Goal: Use online tool/utility

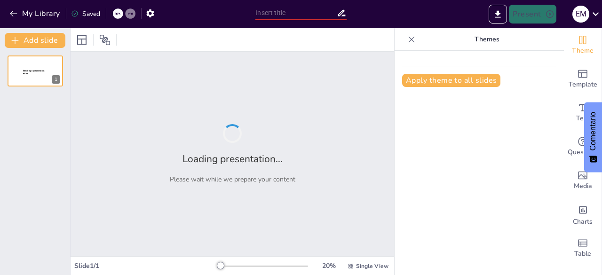
type input "NUTILAB: Transformando la Alimentación Escolar en [GEOGRAPHIC_DATA] ?️"
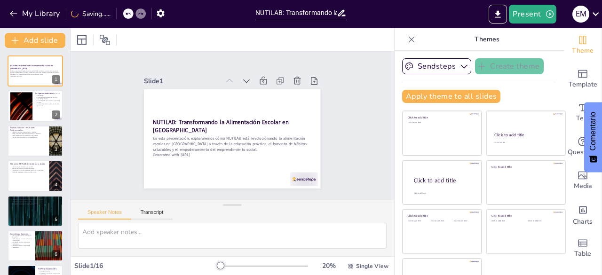
checkbox input "true"
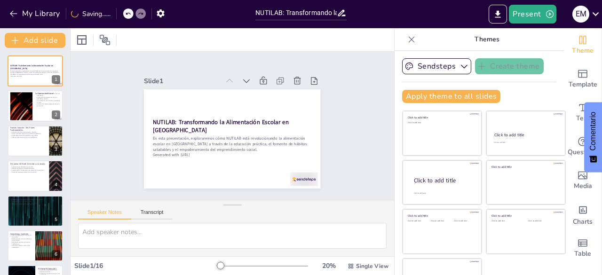
checkbox input "true"
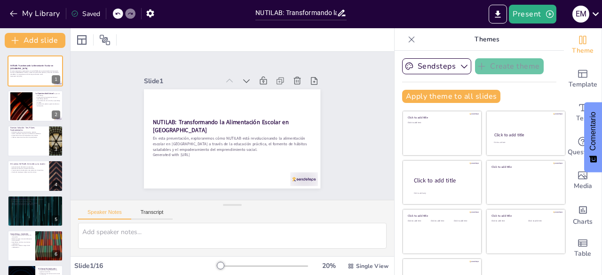
checkbox input "true"
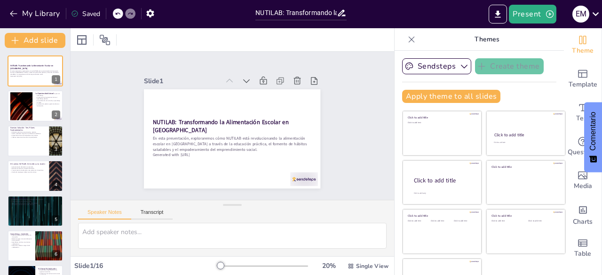
checkbox input "true"
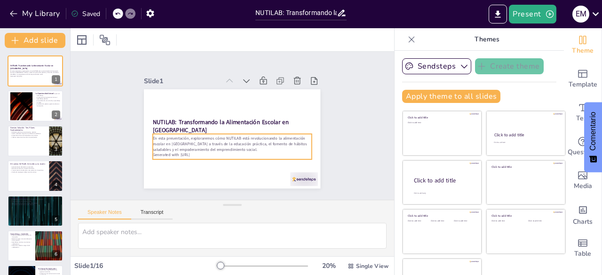
checkbox input "true"
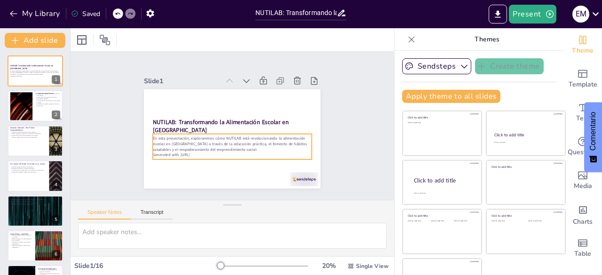
checkbox input "true"
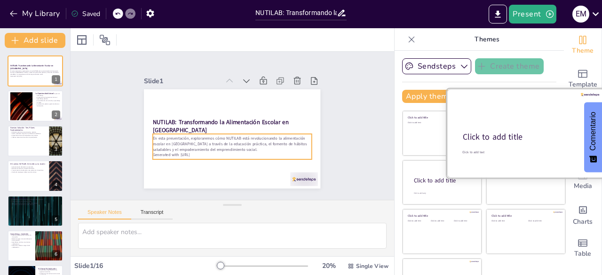
checkbox input "true"
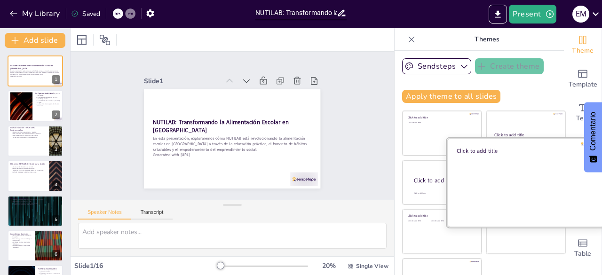
checkbox input "true"
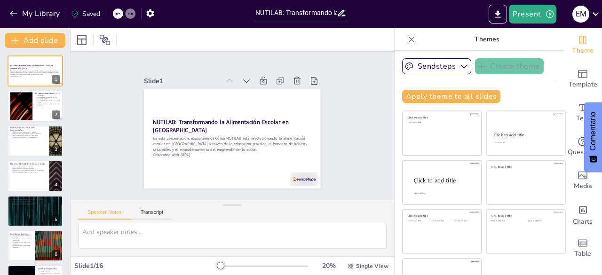
checkbox input "true"
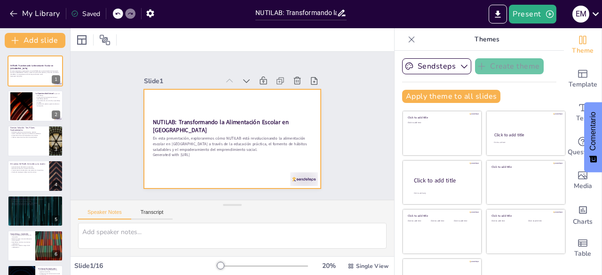
checkbox input "true"
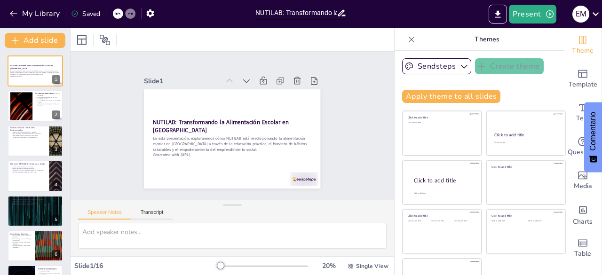
checkbox input "true"
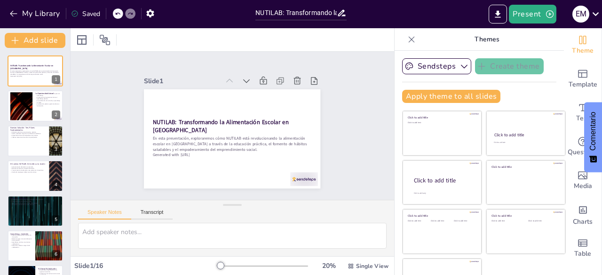
checkbox input "true"
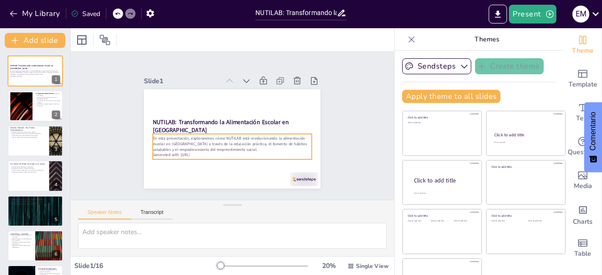
checkbox input "true"
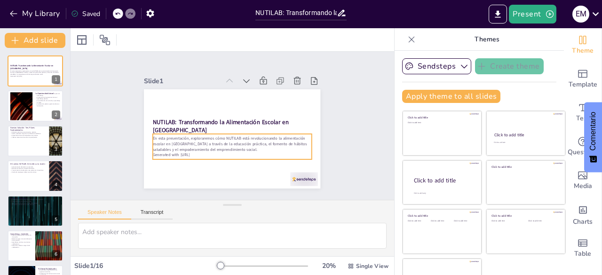
checkbox input "true"
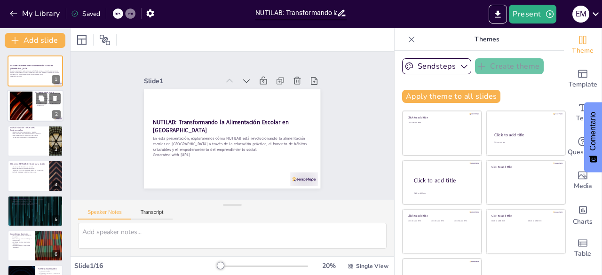
checkbox input "true"
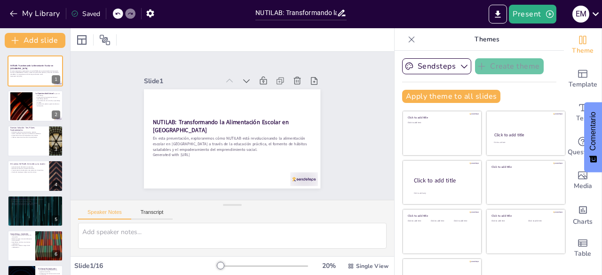
checkbox input "true"
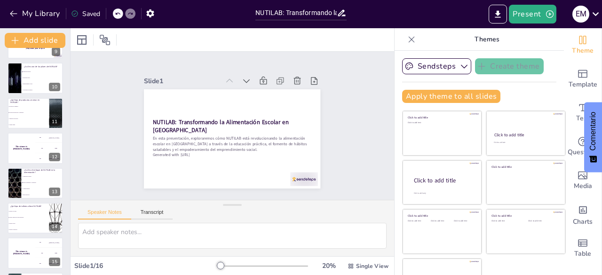
scroll to position [343, 0]
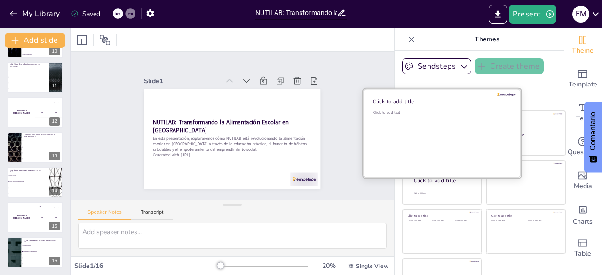
checkbox input "true"
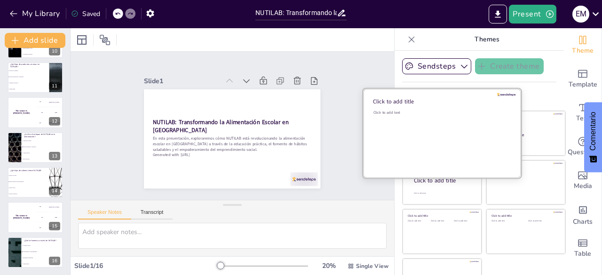
checkbox input "true"
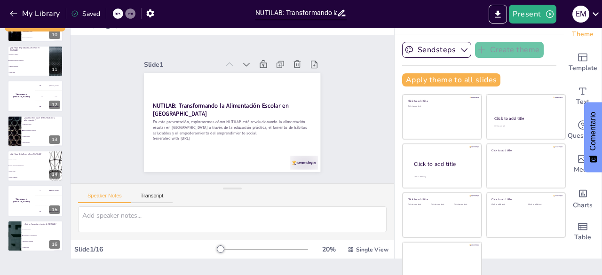
scroll to position [0, 0]
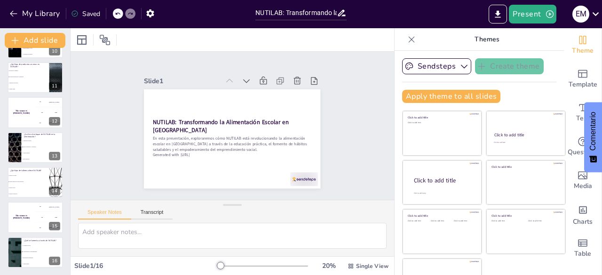
checkbox input "true"
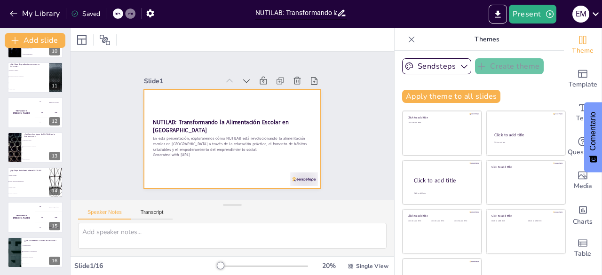
checkbox input "true"
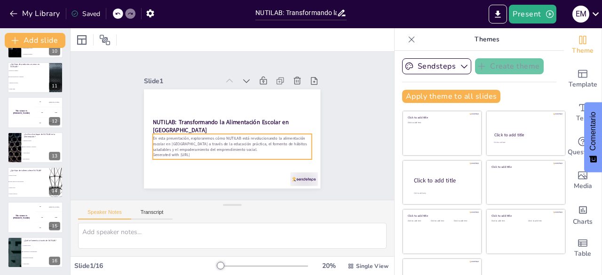
checkbox input "true"
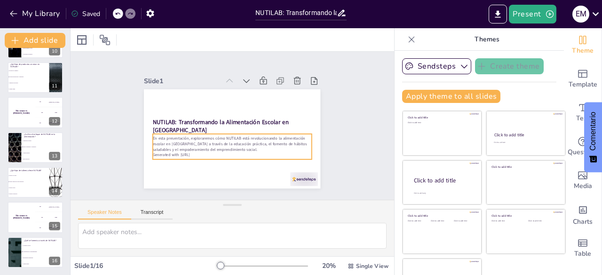
checkbox input "true"
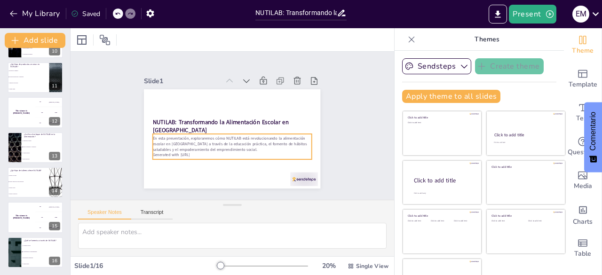
checkbox input "true"
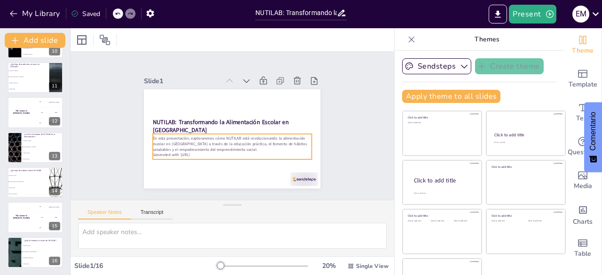
checkbox input "true"
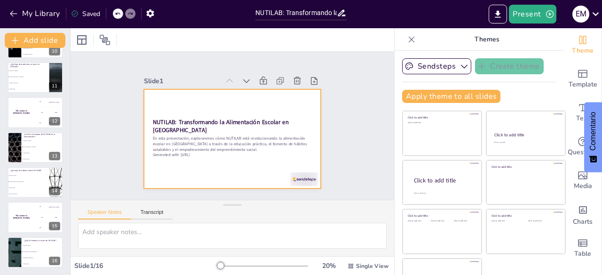
checkbox input "true"
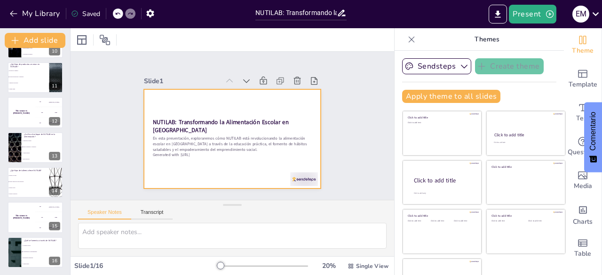
click at [264, 157] on div at bounding box center [226, 114] width 202 height 174
checkbox input "true"
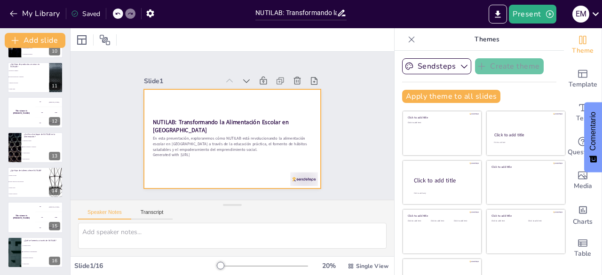
checkbox input "true"
click at [256, 168] on div at bounding box center [222, 133] width 184 height 201
checkbox input "true"
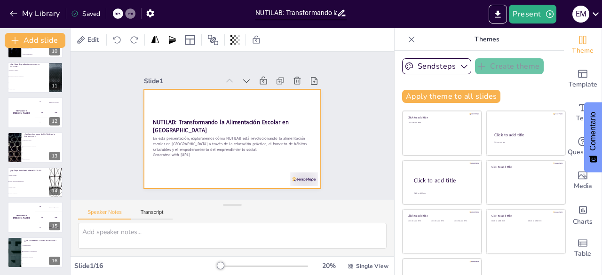
checkbox input "true"
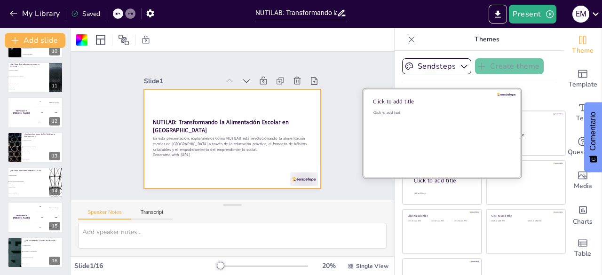
checkbox input "true"
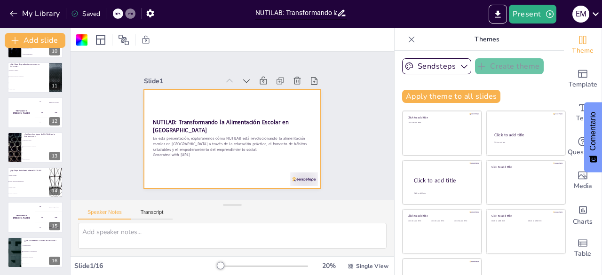
checkbox input "true"
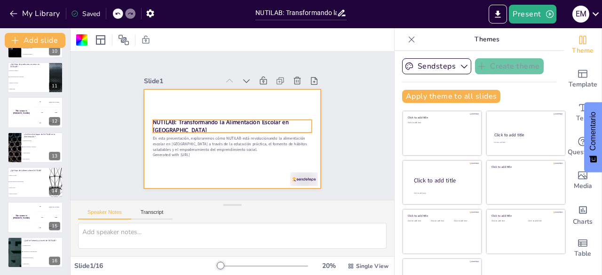
checkbox input "true"
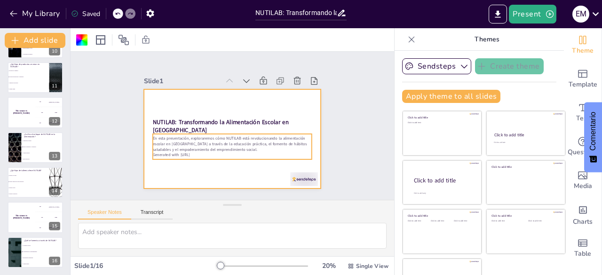
checkbox input "true"
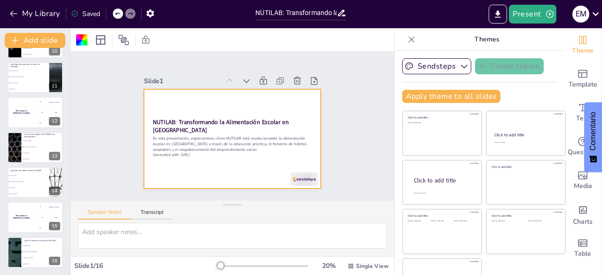
checkbox input "true"
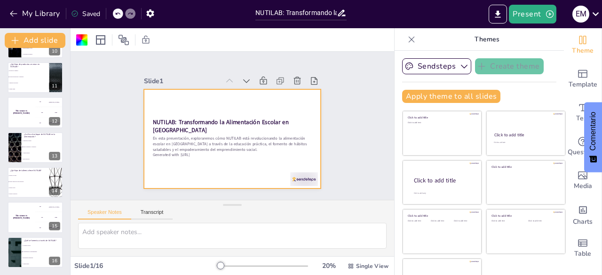
checkbox input "true"
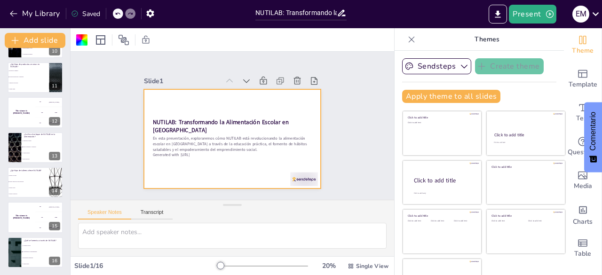
checkbox input "true"
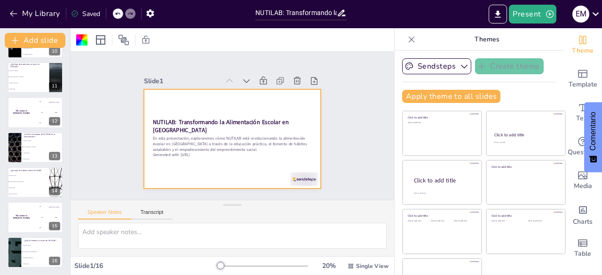
checkbox input "true"
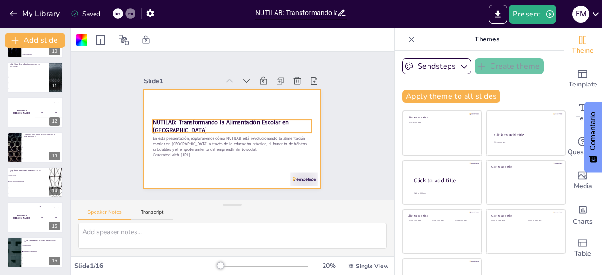
checkbox input "true"
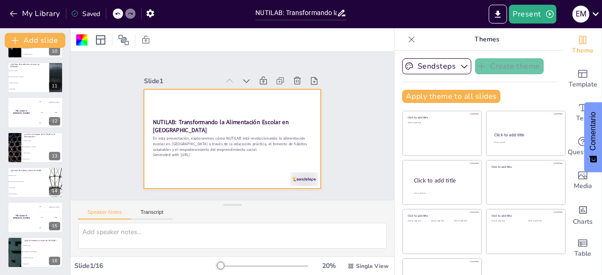
checkbox input "true"
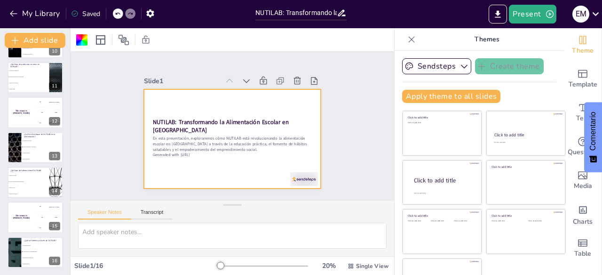
checkbox input "true"
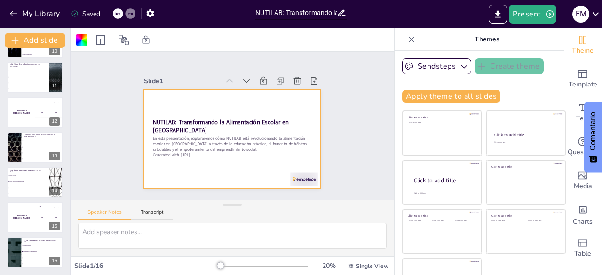
checkbox input "true"
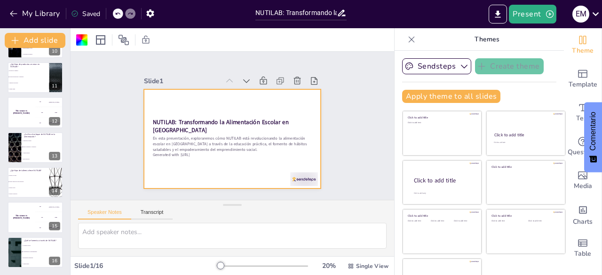
checkbox input "true"
click at [460, 66] on icon "button" at bounding box center [464, 66] width 9 height 9
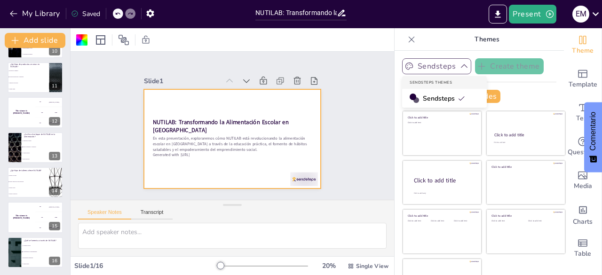
click at [454, 99] on div "Sendsteps" at bounding box center [444, 98] width 85 height 19
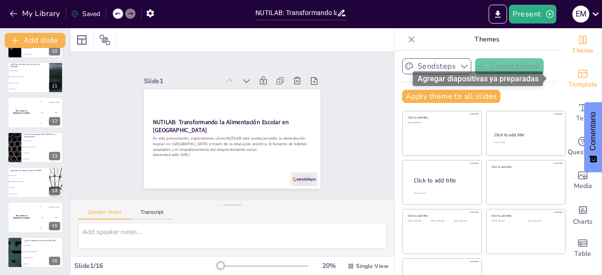
click at [581, 79] on div "Template" at bounding box center [583, 79] width 38 height 34
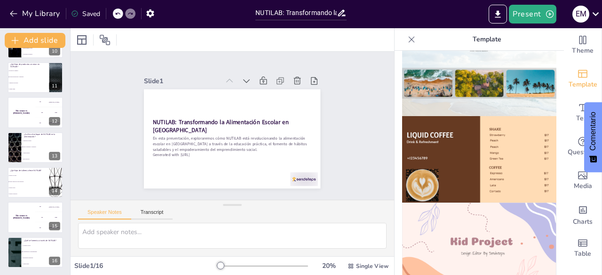
scroll to position [554, 0]
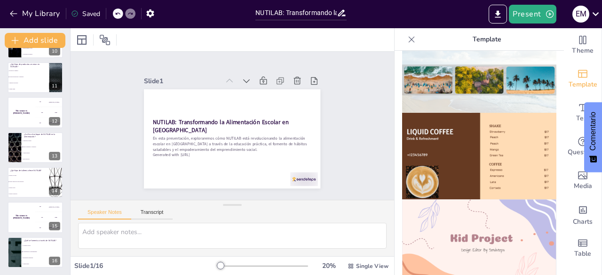
click at [490, 217] on img at bounding box center [479, 242] width 154 height 87
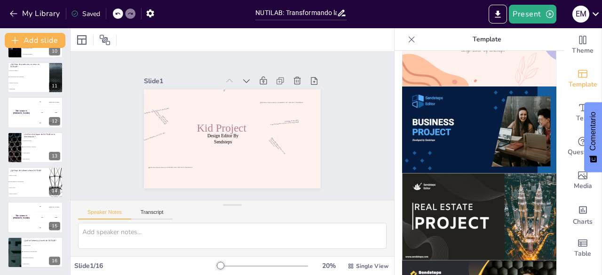
scroll to position [756, 0]
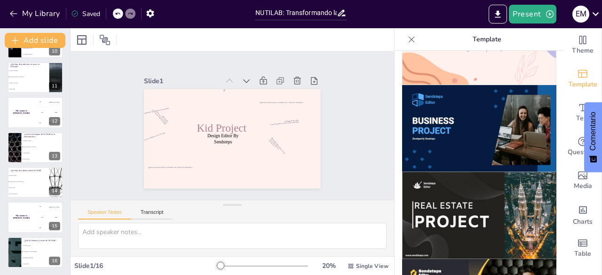
click at [490, 200] on img at bounding box center [479, 215] width 154 height 87
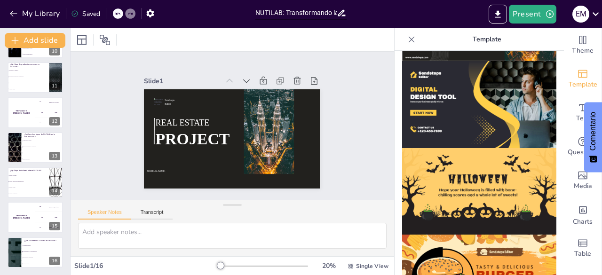
scroll to position [970, 0]
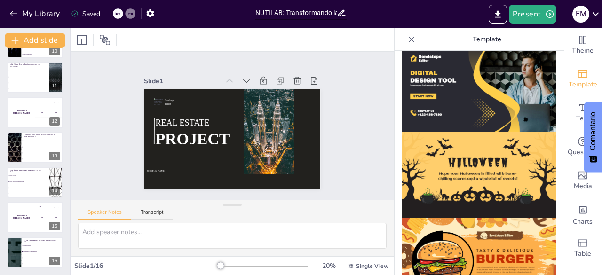
drag, startPoint x: 558, startPoint y: 258, endPoint x: 564, endPoint y: 282, distance: 24.7
click at [564, 275] on html "My Library Saved NUTILAB: Transformando la Alimentación Escolar en [GEOGRAPHIC_…" at bounding box center [301, 137] width 602 height 275
click at [22, 89] on span "Comida rápida" at bounding box center [28, 88] width 40 height 1
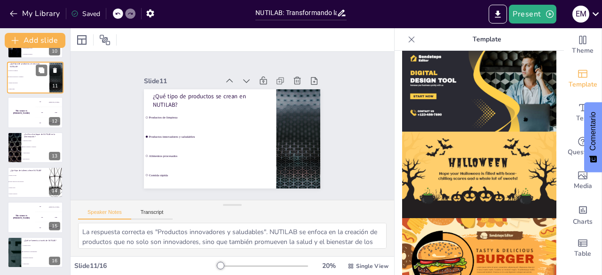
scroll to position [259, 0]
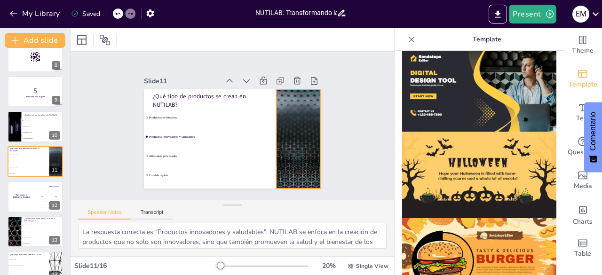
click at [289, 160] on div at bounding box center [287, 165] width 201 height 162
